Goal: Task Accomplishment & Management: Manage account settings

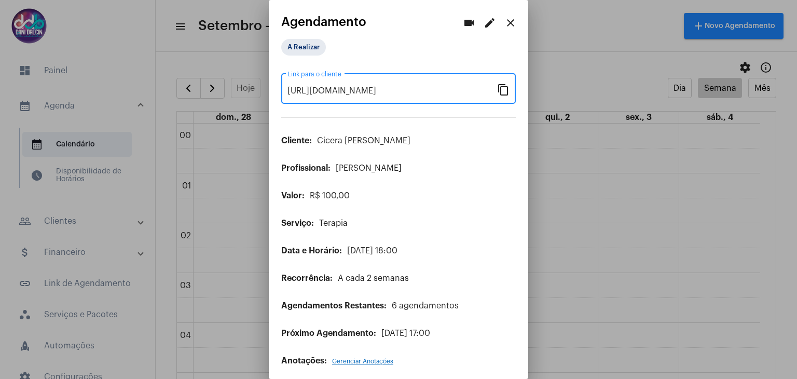
scroll to position [5, 0]
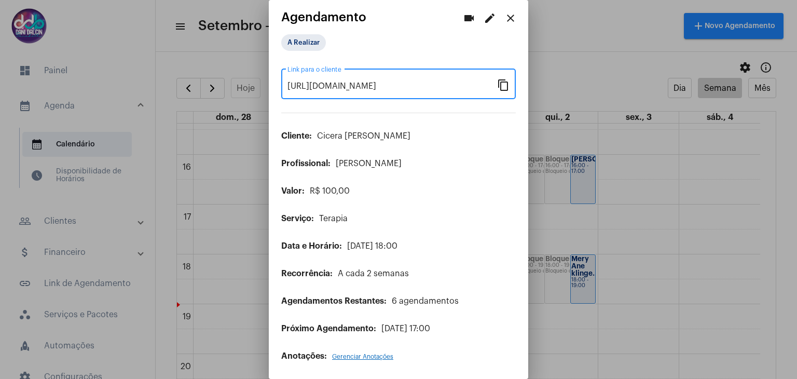
click at [504, 17] on mat-icon "close" at bounding box center [510, 18] width 12 height 12
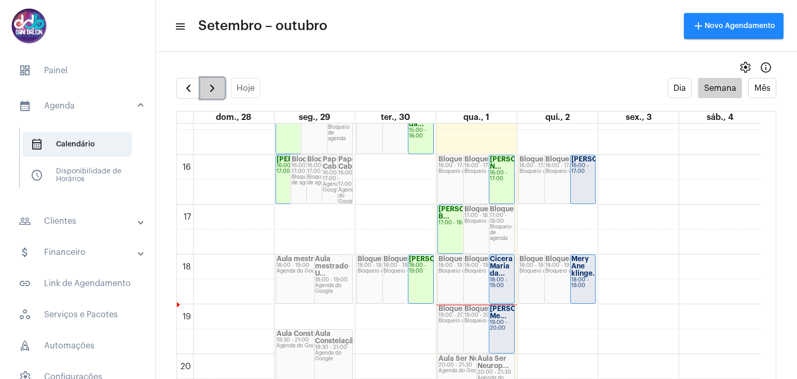
click at [213, 86] on span "button" at bounding box center [212, 88] width 12 height 12
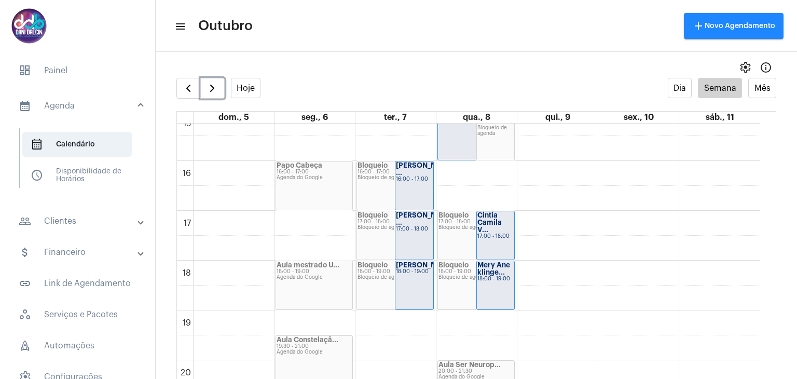
scroll to position [766, 0]
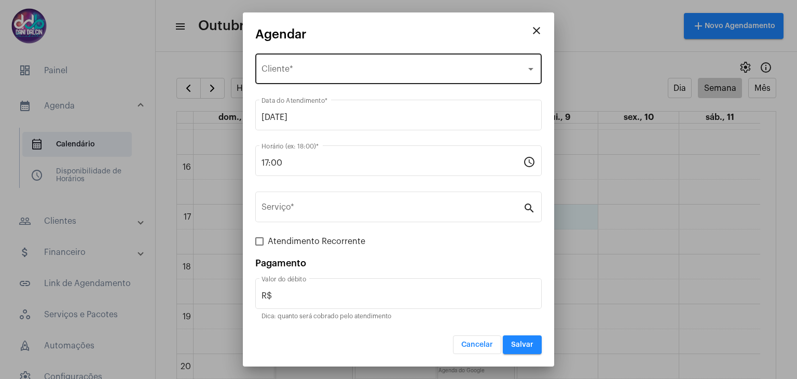
click at [411, 74] on div "Selecione o Cliente" at bounding box center [393, 70] width 265 height 9
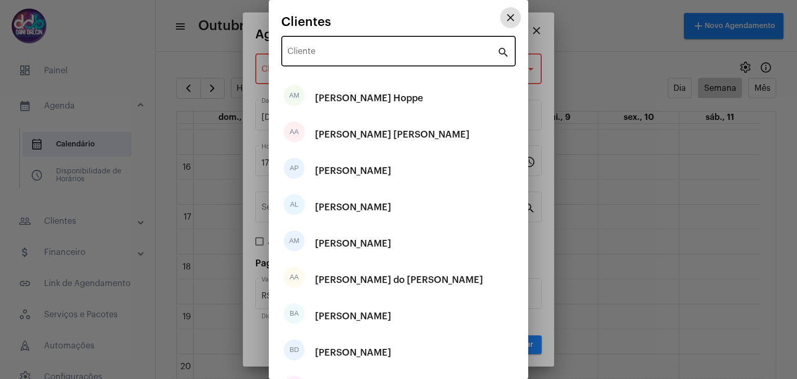
click at [368, 56] on input "Cliente" at bounding box center [392, 53] width 210 height 9
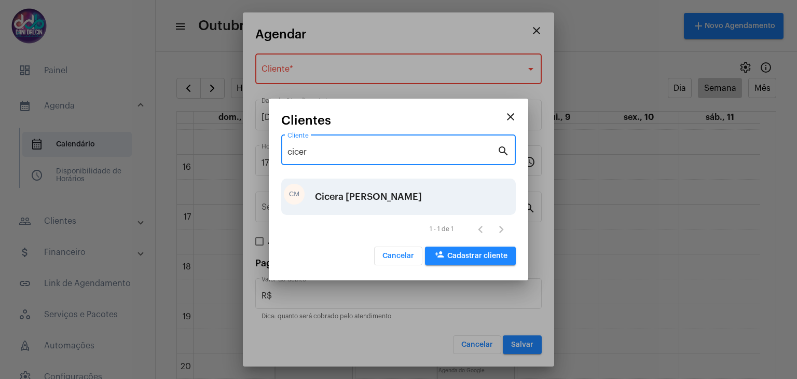
type input "cicer"
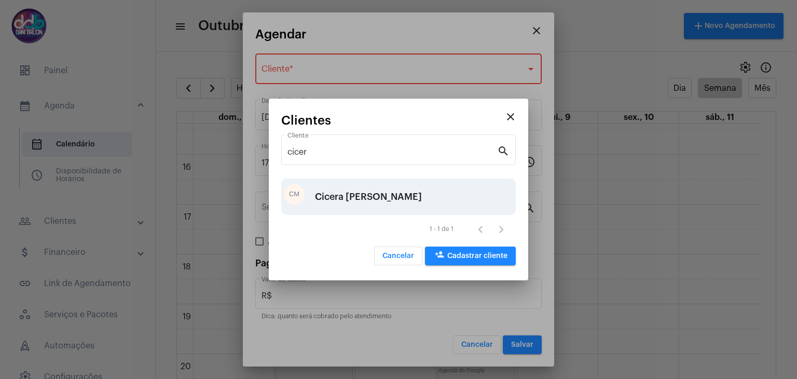
click at [361, 199] on div "Cicera [PERSON_NAME]" at bounding box center [368, 196] width 107 height 31
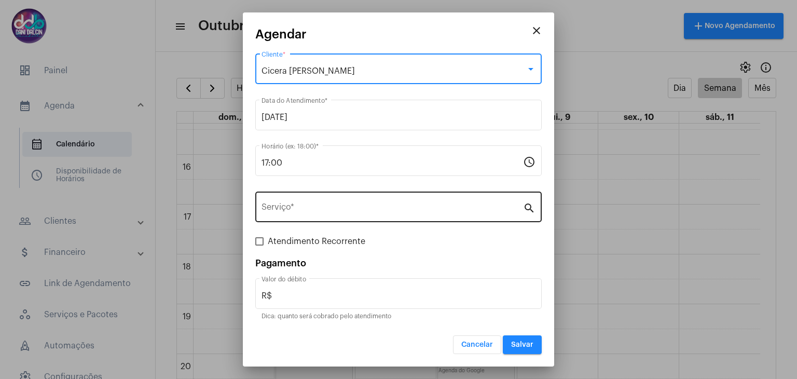
click at [313, 200] on div "Serviço *" at bounding box center [391, 205] width 261 height 33
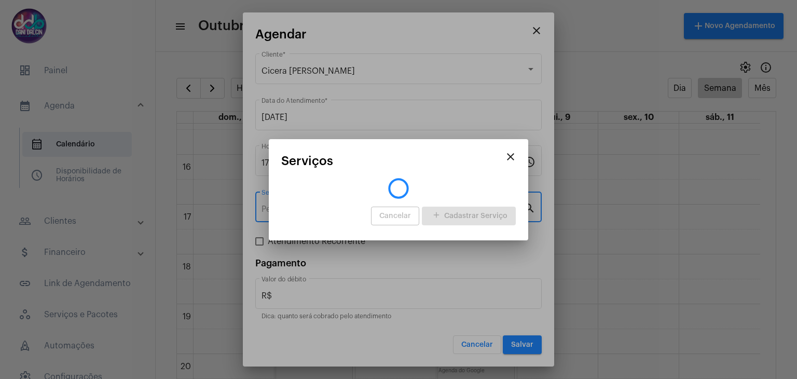
click at [313, 200] on app-search-create-procedures "close Serviços Cancelar add Cadastrar Serviço" at bounding box center [398, 191] width 235 height 74
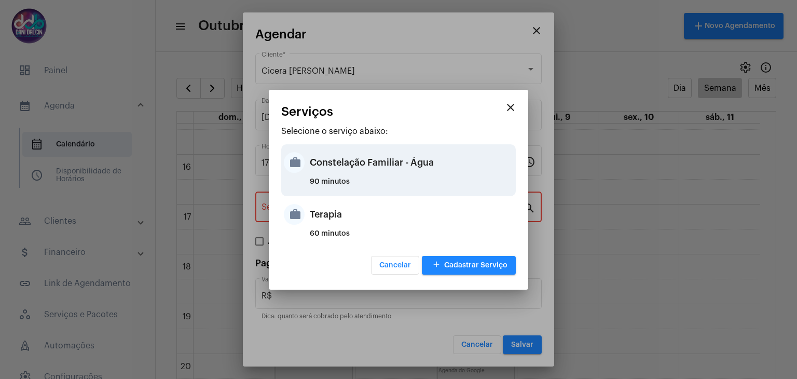
click at [333, 179] on div "90 minutos" at bounding box center [411, 186] width 203 height 16
type input "Constelação Familiar - Água"
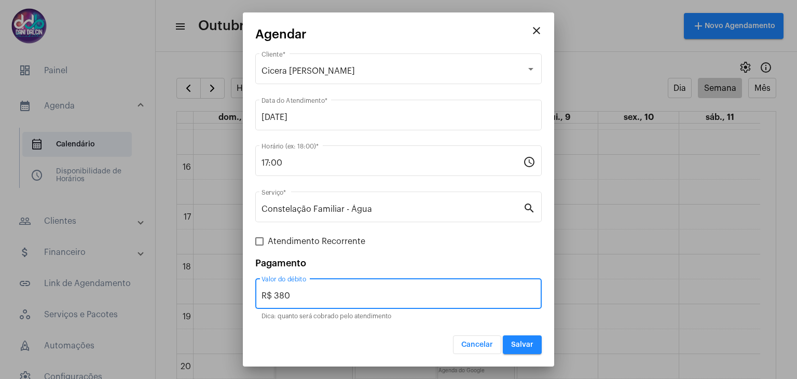
click at [310, 295] on input "R$ 380" at bounding box center [398, 295] width 274 height 9
type input "R$ 250"
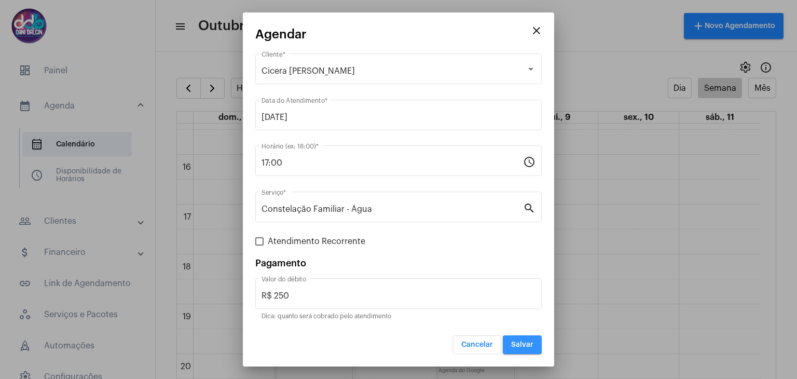
click at [532, 339] on button "Salvar" at bounding box center [522, 344] width 39 height 19
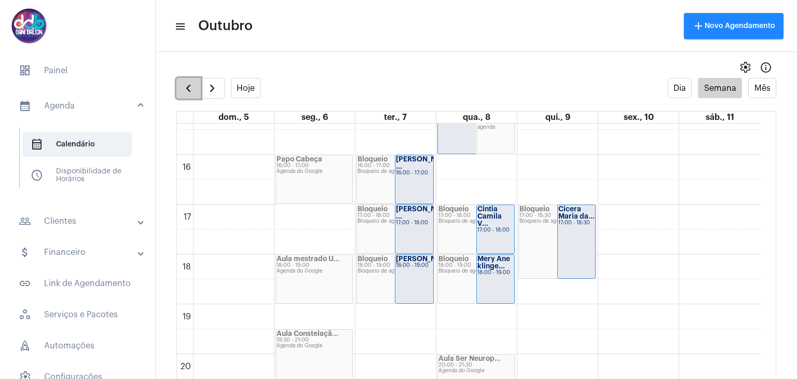
click at [185, 94] on span "button" at bounding box center [188, 88] width 12 height 12
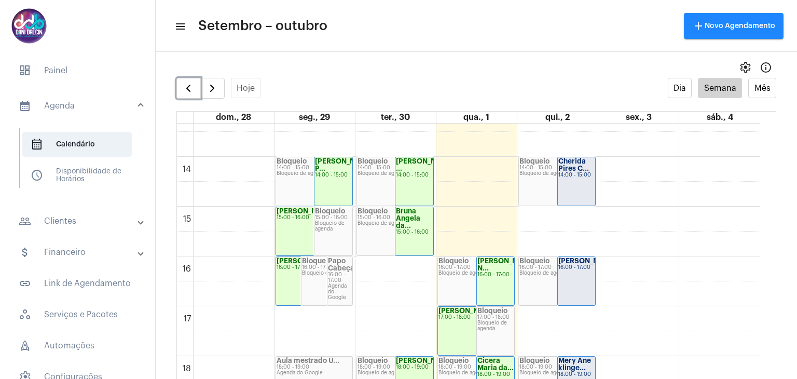
scroll to position [662, 0]
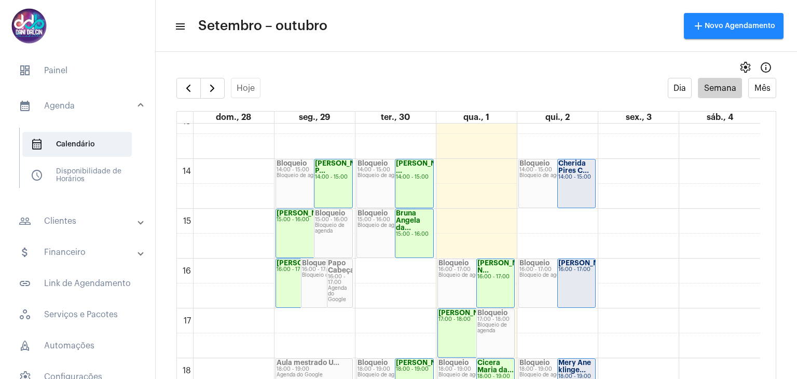
click at [63, 113] on mat-expansion-panel-header "calendar_month_outlined Agenda" at bounding box center [80, 105] width 149 height 33
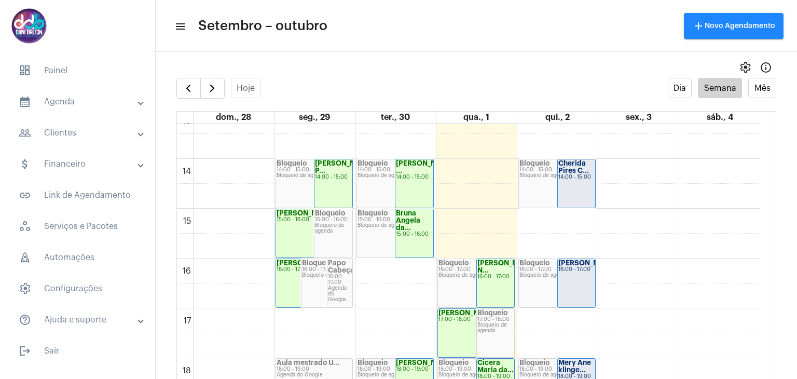
click at [63, 113] on mat-expansion-panel-header "calendar_month_outlined Agenda" at bounding box center [80, 101] width 149 height 25
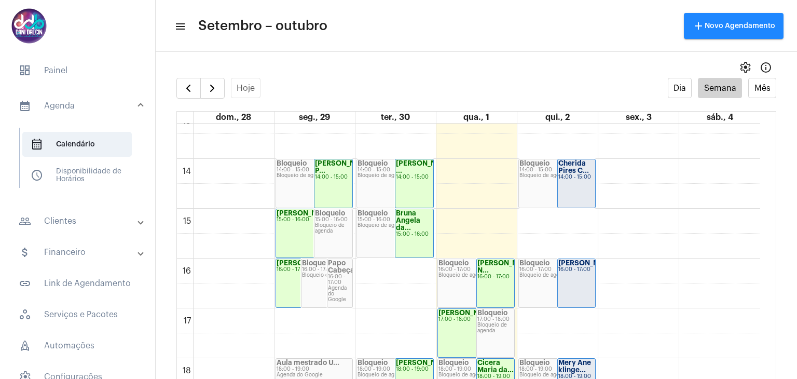
click at [57, 217] on mat-panel-title "people_outline Clientes" at bounding box center [79, 221] width 120 height 12
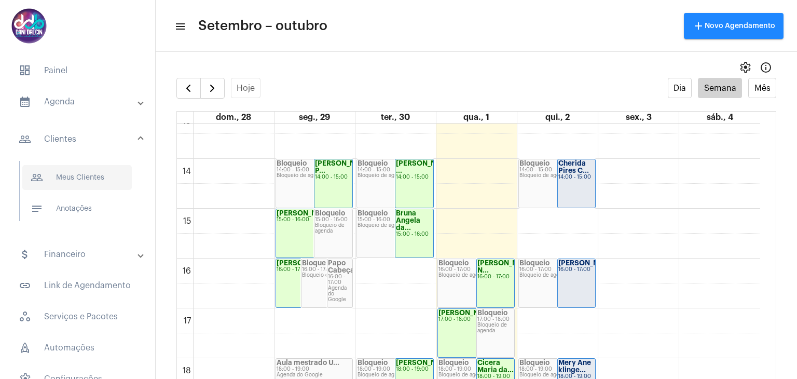
click at [74, 176] on span "people_outline Meus Clientes" at bounding box center [76, 177] width 109 height 25
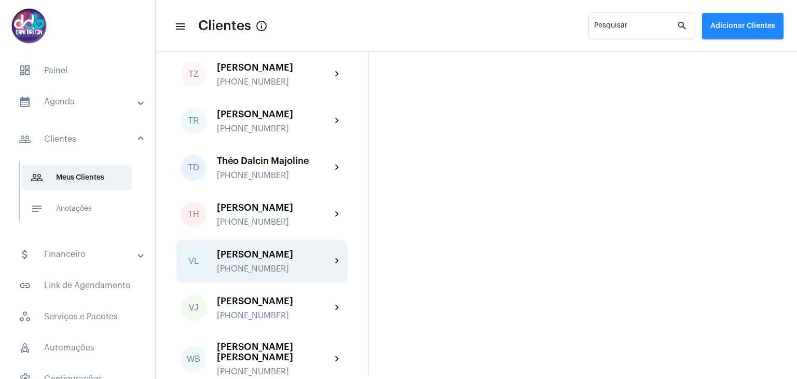
scroll to position [3013, 0]
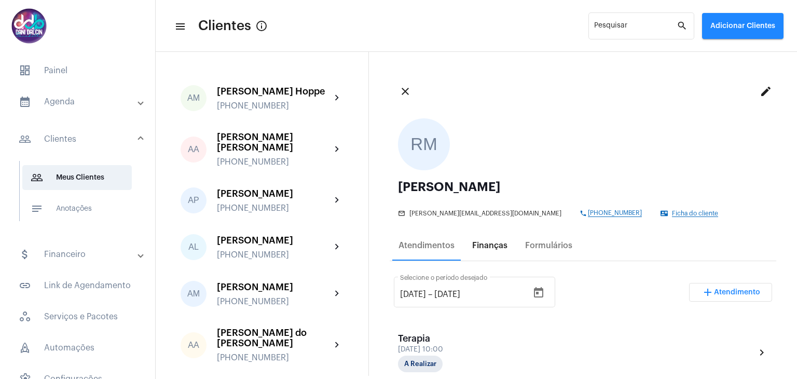
click at [491, 252] on div "Finanças" at bounding box center [490, 245] width 48 height 25
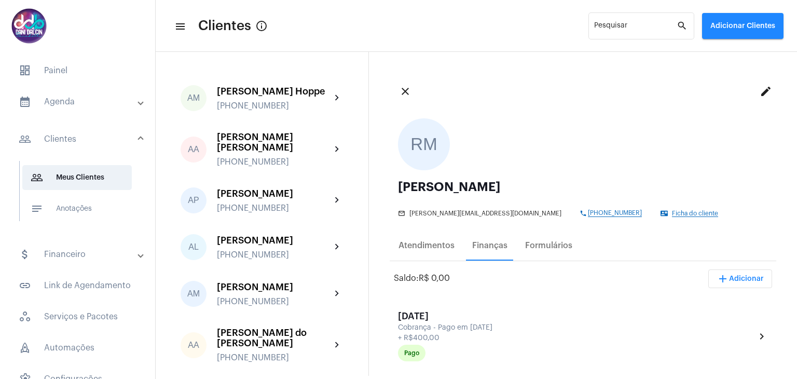
click at [733, 275] on span "add Adicionar" at bounding box center [739, 278] width 47 height 7
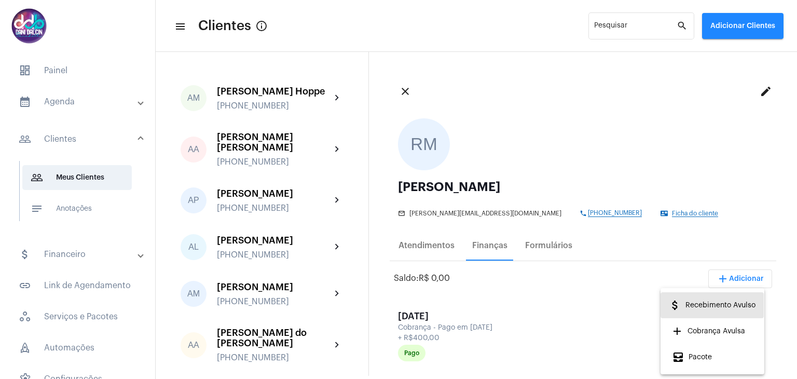
click at [719, 306] on span "attach_money Recebimento Avulso" at bounding box center [712, 305] width 87 height 19
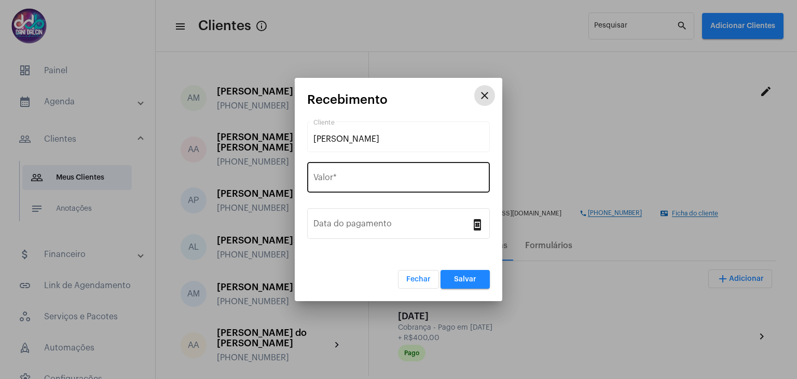
click at [398, 176] on input "Valor *" at bounding box center [398, 179] width 170 height 9
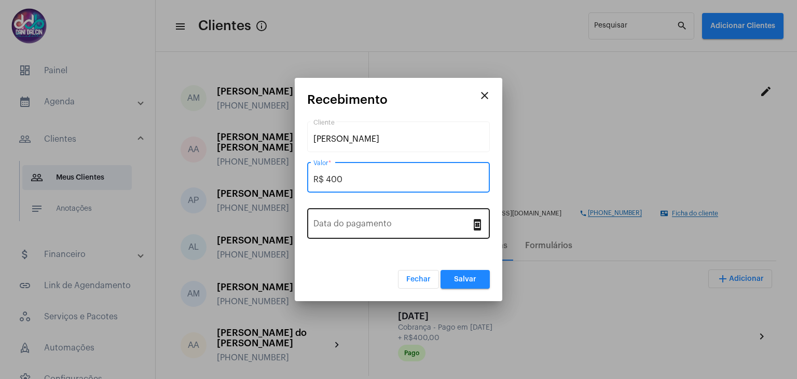
type input "R$ 400"
click at [391, 219] on div "Data do pagamento" at bounding box center [392, 222] width 158 height 33
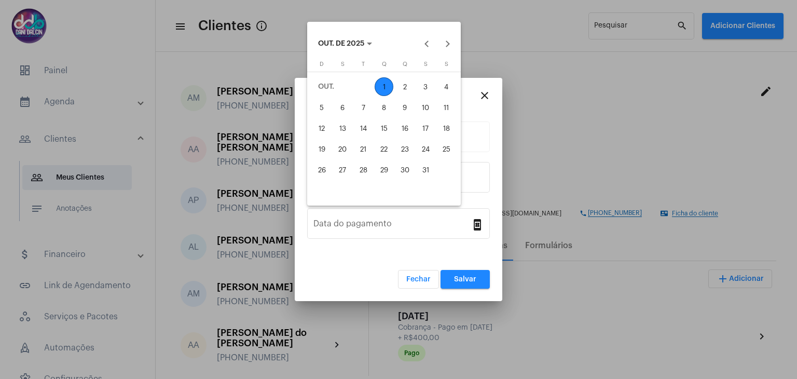
click at [384, 84] on div "1" at bounding box center [384, 86] width 19 height 19
type input "01/10/2025"
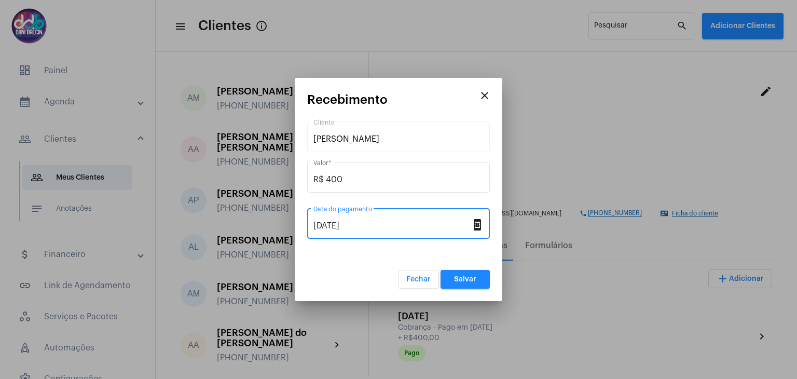
click at [461, 277] on span "Salvar" at bounding box center [465, 278] width 22 height 7
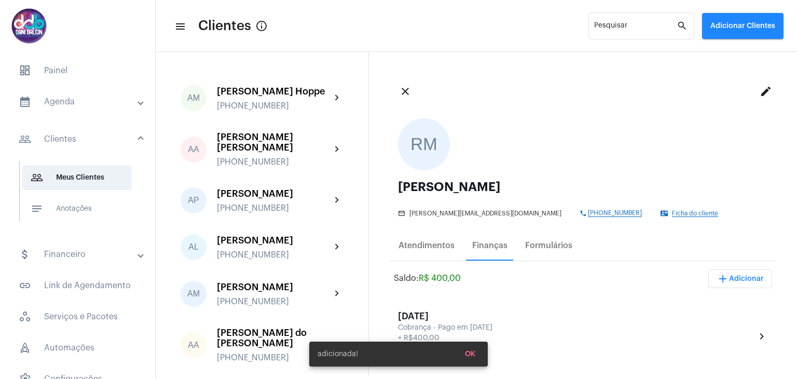
click at [62, 260] on mat-expansion-panel-header "attach_money Financeiro" at bounding box center [80, 254] width 149 height 25
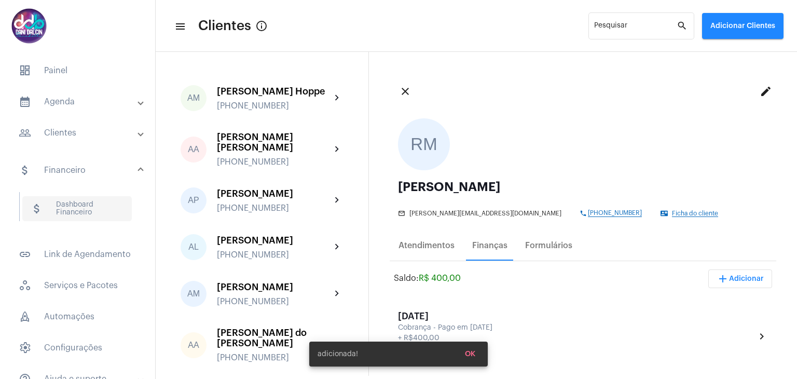
click at [73, 208] on span "attach_money Dashboard Financeiro" at bounding box center [76, 208] width 109 height 25
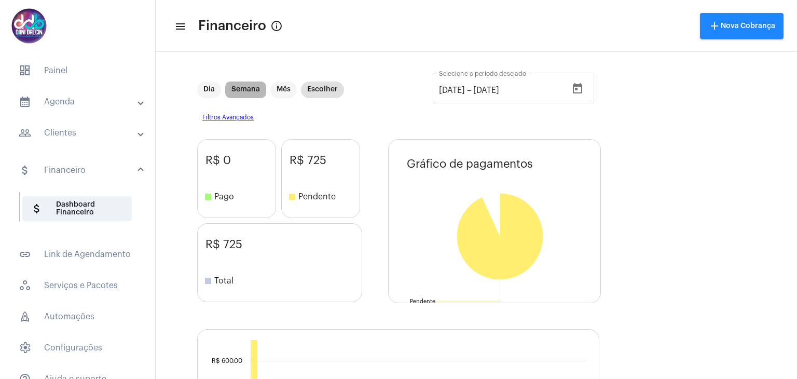
click at [251, 91] on mat-chip "Semana" at bounding box center [245, 89] width 41 height 17
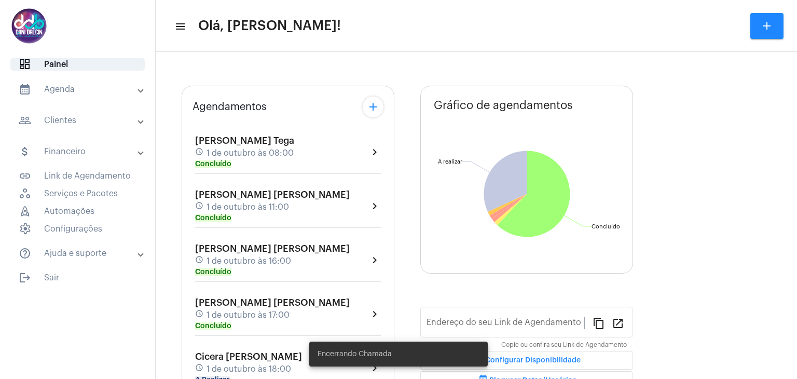
type input "[URL][DOMAIN_NAME][PERSON_NAME]"
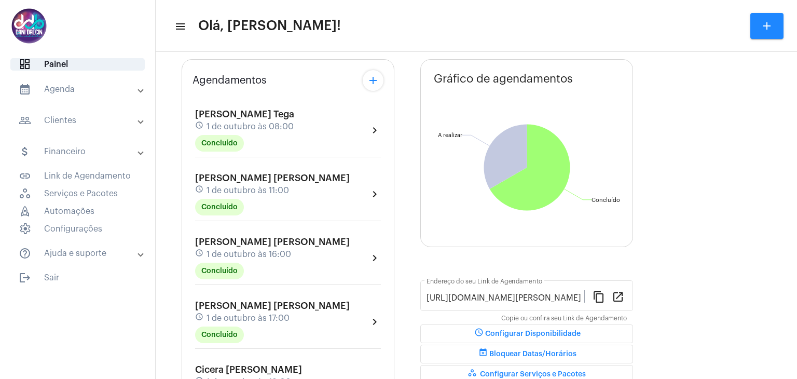
scroll to position [156, 0]
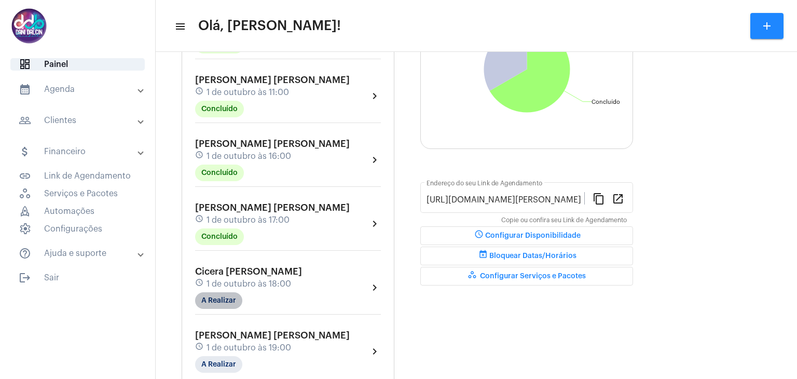
click at [225, 299] on mat-chip "A Realizar" at bounding box center [218, 300] width 47 height 17
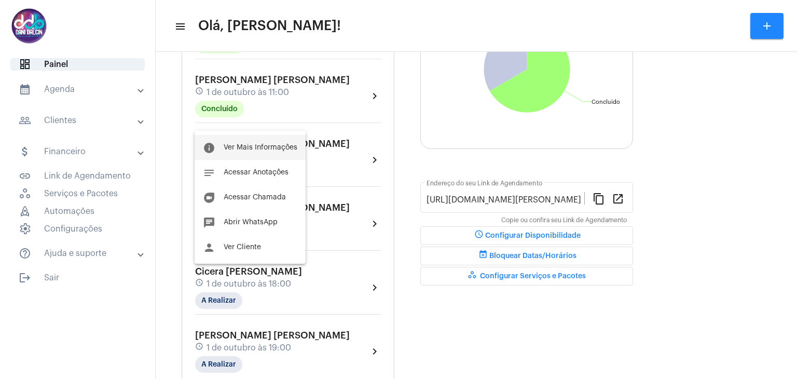
click at [243, 146] on span "Ver Mais Informações" at bounding box center [261, 147] width 74 height 7
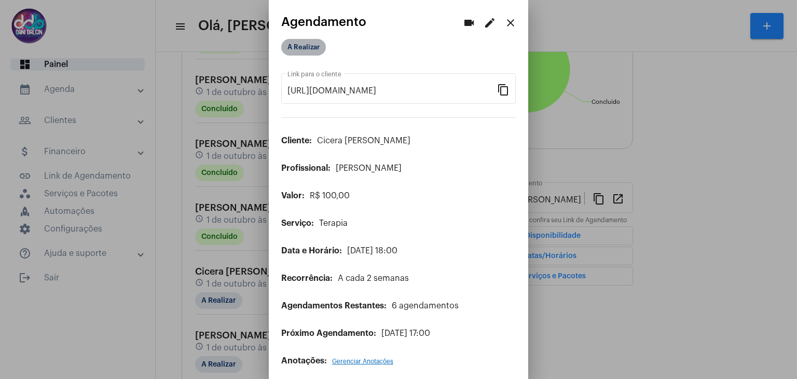
click at [291, 49] on mat-chip "A Realizar" at bounding box center [303, 47] width 45 height 17
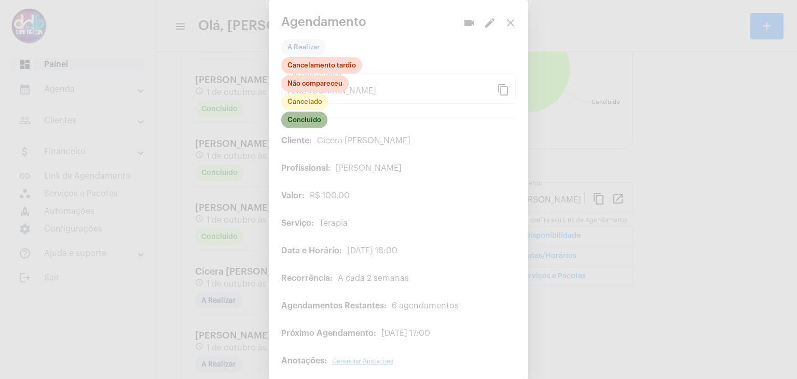
click at [301, 121] on mat-chip "Concluído" at bounding box center [304, 120] width 46 height 17
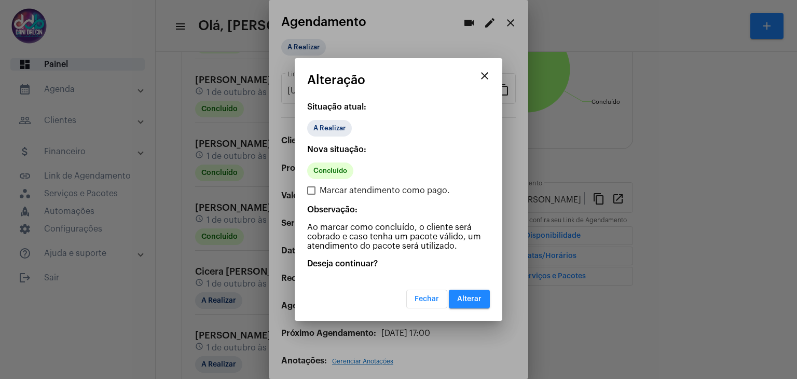
click at [461, 308] on mat-dialog-container "close Alteração Situação atual: A Realizar Nova situação: Concluído Marcar aten…" at bounding box center [399, 189] width 208 height 263
click at [461, 297] on span "Alterar" at bounding box center [469, 298] width 24 height 7
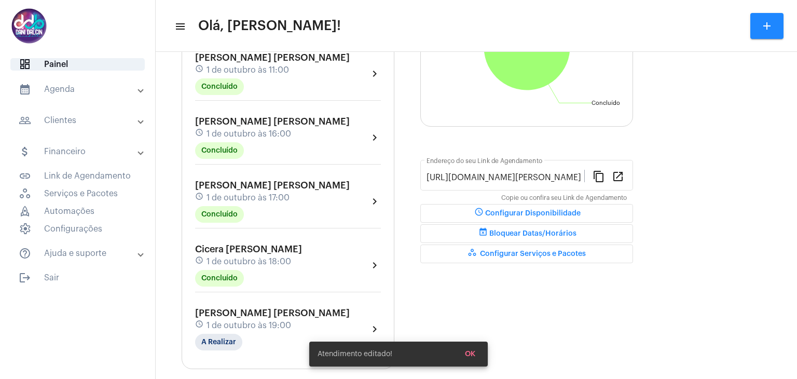
scroll to position [190, 0]
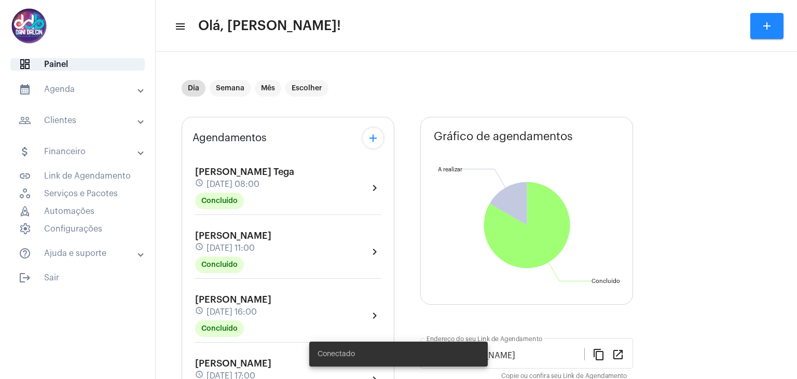
scroll to position [190, 0]
